Goal: Task Accomplishment & Management: Manage account settings

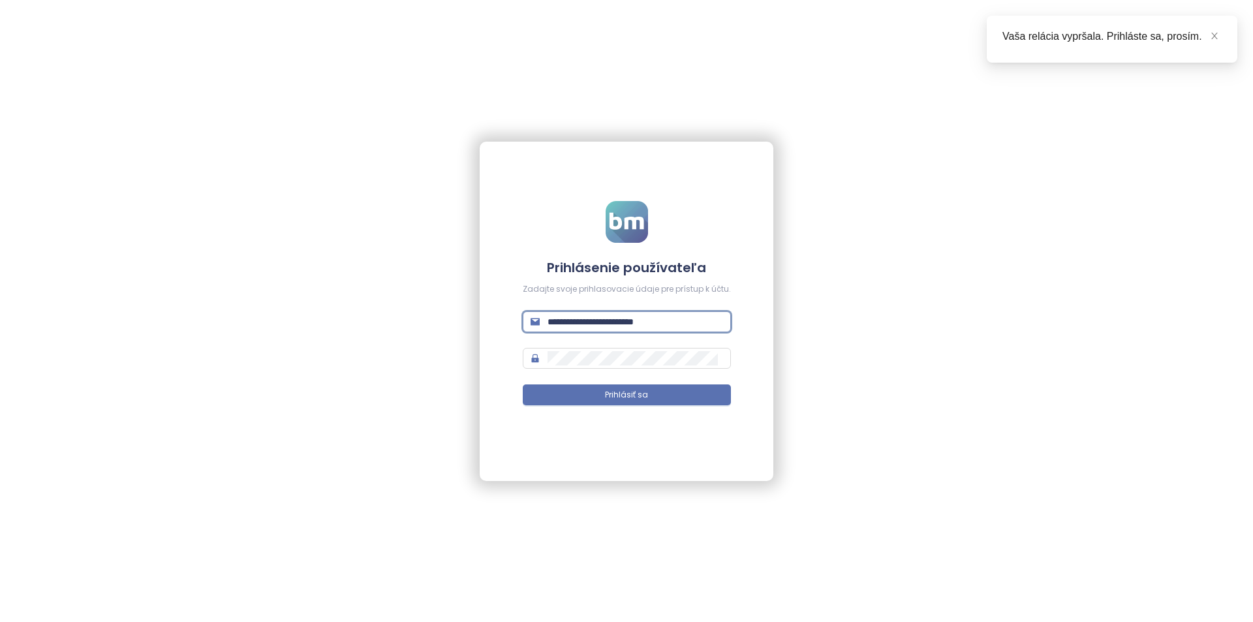
click at [690, 328] on input "**********" at bounding box center [636, 322] width 176 height 14
type input "**********"
click at [523, 384] on button "Prihlásiť sa" at bounding box center [627, 394] width 208 height 21
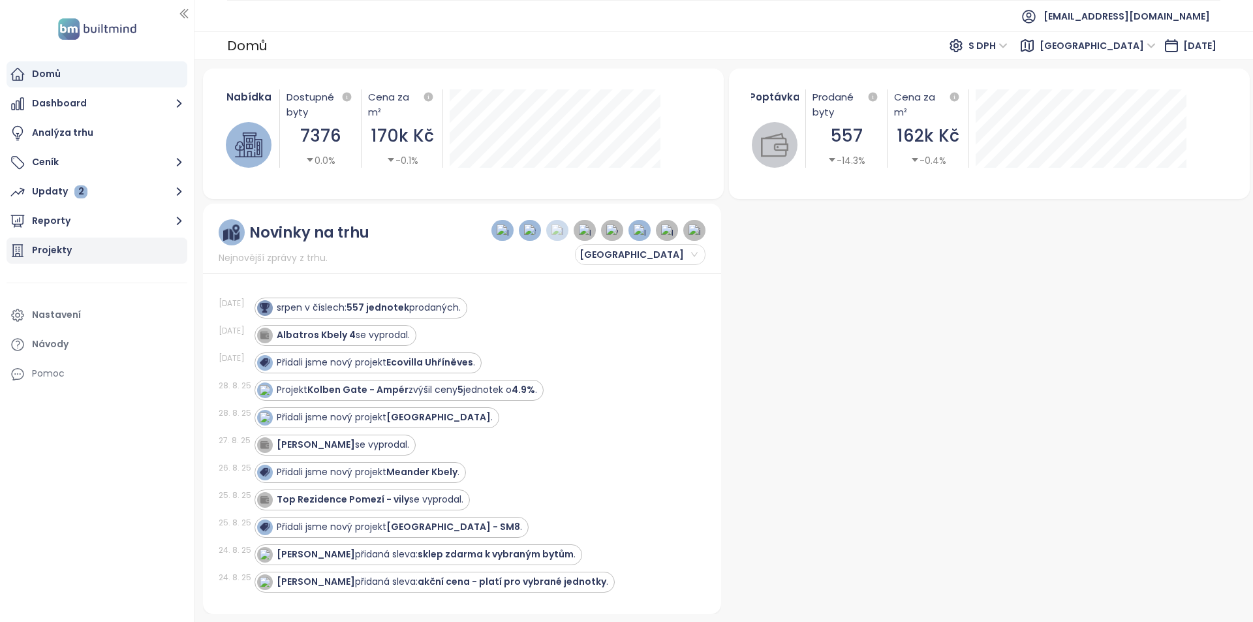
click at [121, 250] on div "Projekty" at bounding box center [97, 251] width 181 height 26
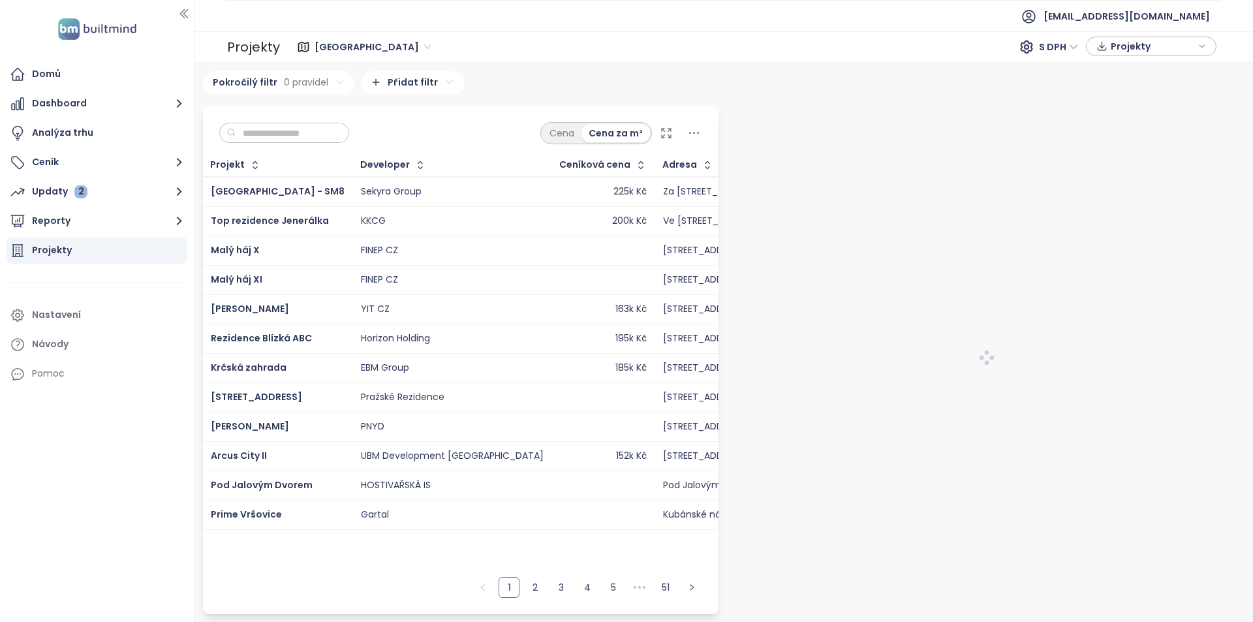
click at [1125, 48] on span "Projekty" at bounding box center [1153, 47] width 84 height 20
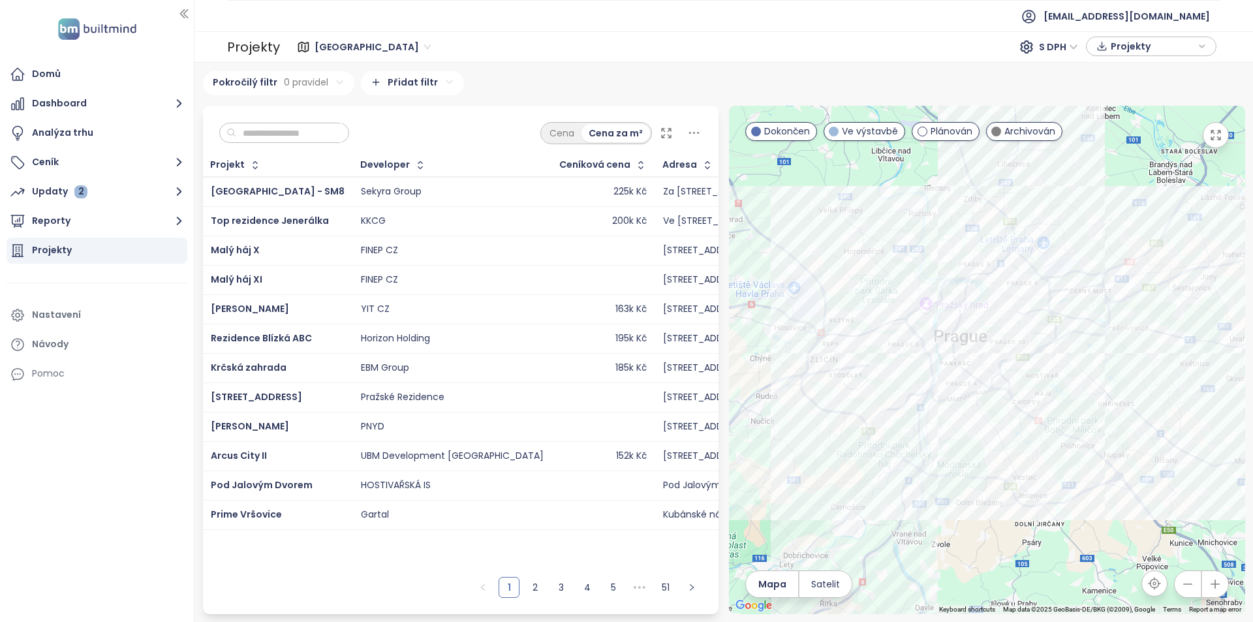
click at [1166, 46] on span "Projekty" at bounding box center [1153, 47] width 84 height 20
click at [1144, 94] on span "Stáhnout" at bounding box center [1136, 97] width 46 height 14
click at [1140, 41] on span "Projekty" at bounding box center [1153, 47] width 84 height 20
click at [1153, 50] on span "Projekty" at bounding box center [1153, 47] width 84 height 20
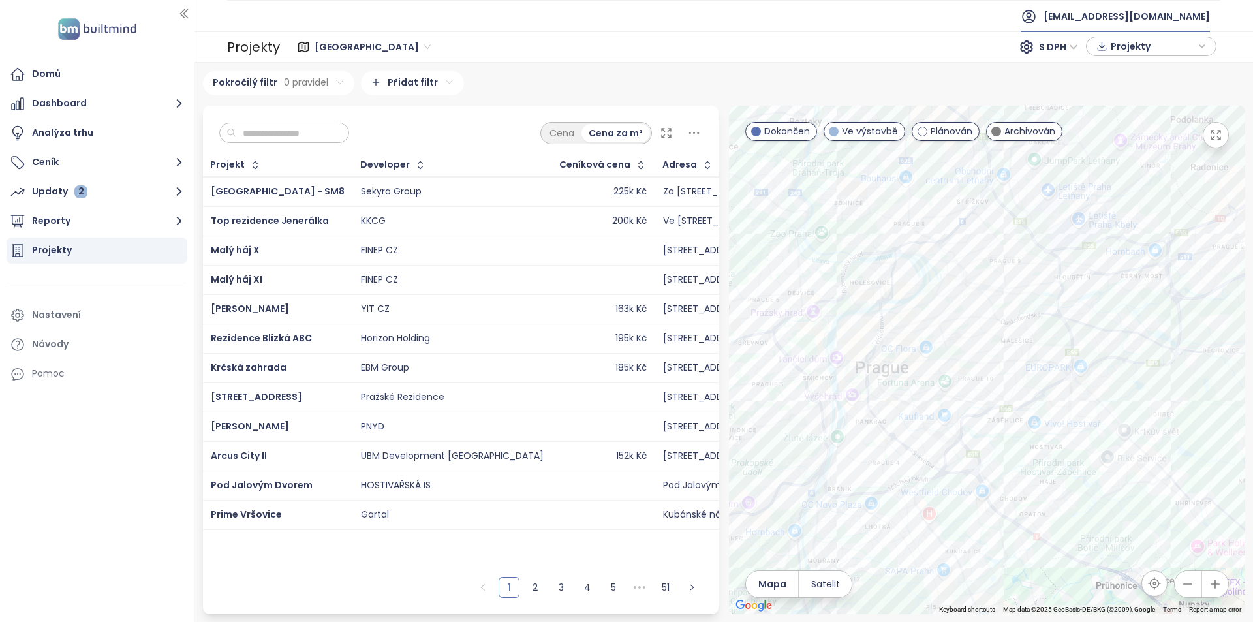
click at [1189, 13] on span "[EMAIL_ADDRESS][DOMAIN_NAME]" at bounding box center [1127, 16] width 166 height 31
click at [1145, 59] on li "Odhlásit se" at bounding box center [1142, 53] width 129 height 26
